Goal: Check status: Check status

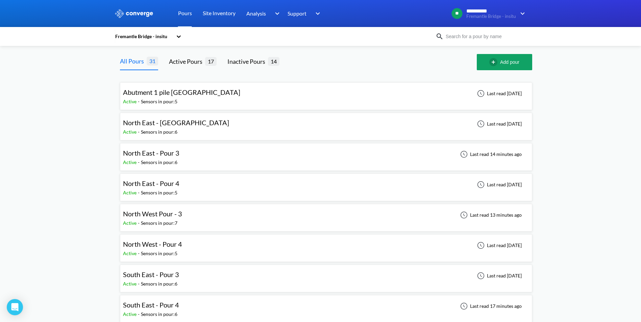
click at [240, 225] on div "North West Pour - 3 Active - Sensors in pour: 7 Last read 13 minutes ago" at bounding box center [326, 218] width 406 height 22
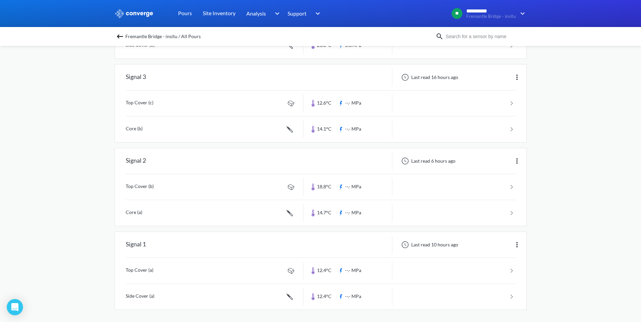
scroll to position [385, 0]
click at [216, 240] on div "Signal 1" at bounding box center [209, 244] width 189 height 18
click at [420, 266] on link at bounding box center [321, 270] width 390 height 26
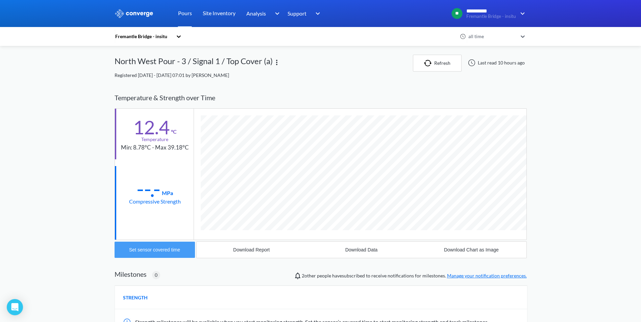
click at [183, 245] on button "Set sensor covered time" at bounding box center [155, 250] width 80 height 16
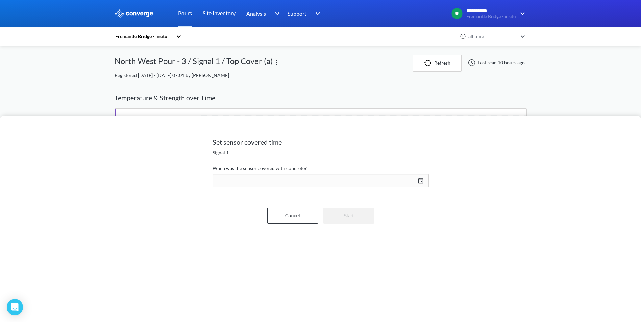
scroll to position [357, 412]
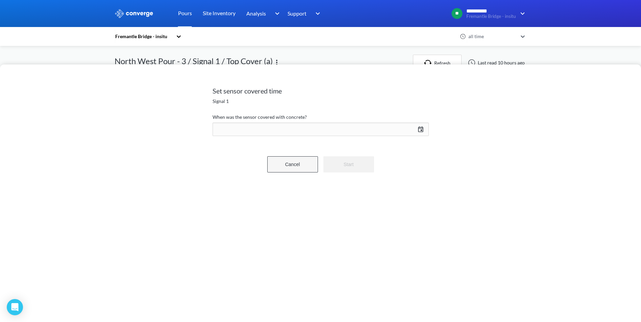
click at [291, 168] on button "Cancel" at bounding box center [292, 164] width 51 height 16
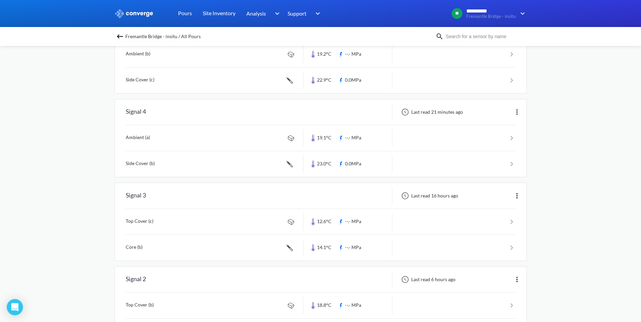
scroll to position [304, 0]
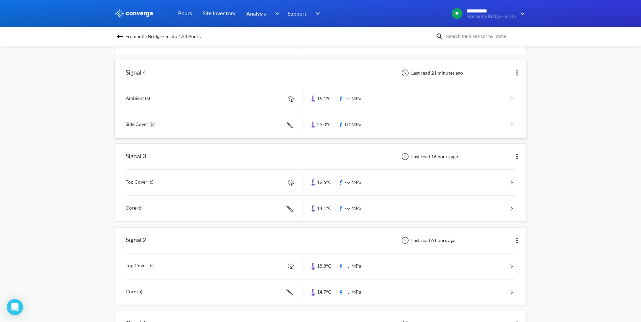
click at [338, 125] on link at bounding box center [321, 125] width 390 height 26
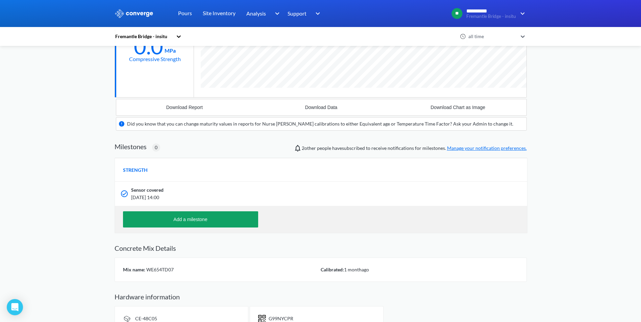
scroll to position [169, 0]
